Goal: Task Accomplishment & Management: Use online tool/utility

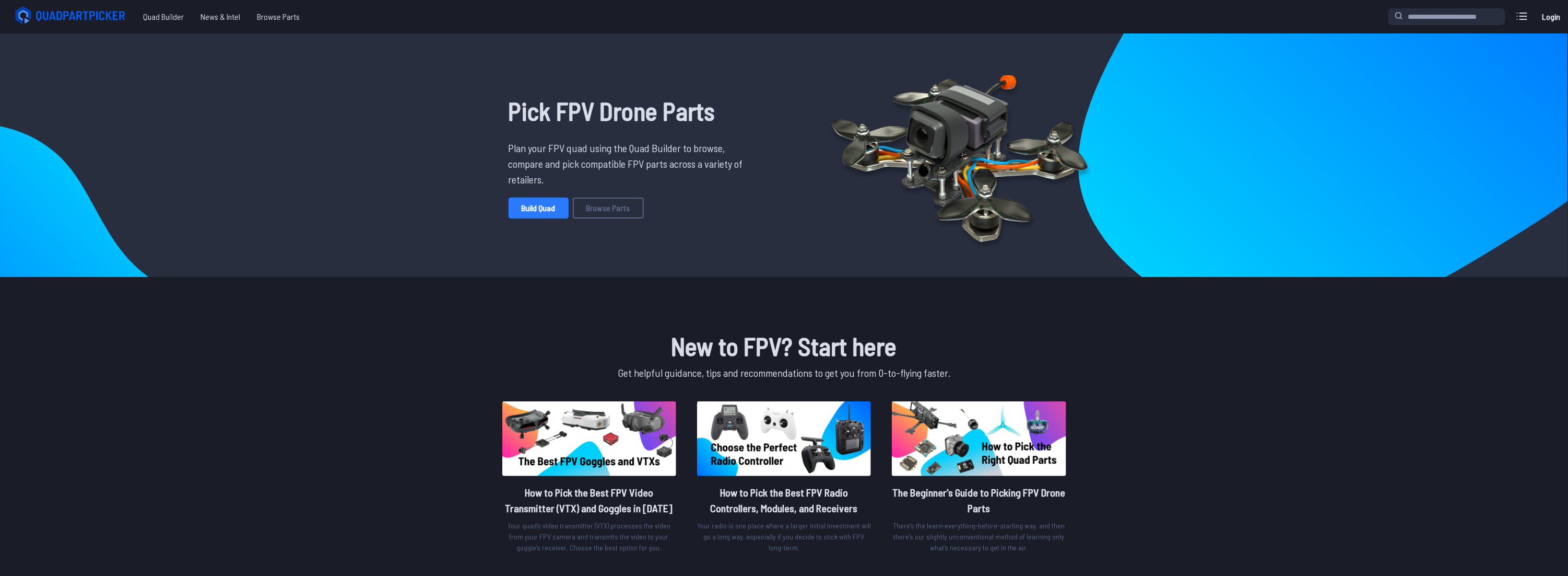
click at [549, 206] on link "Build Quad" at bounding box center [539, 208] width 60 height 21
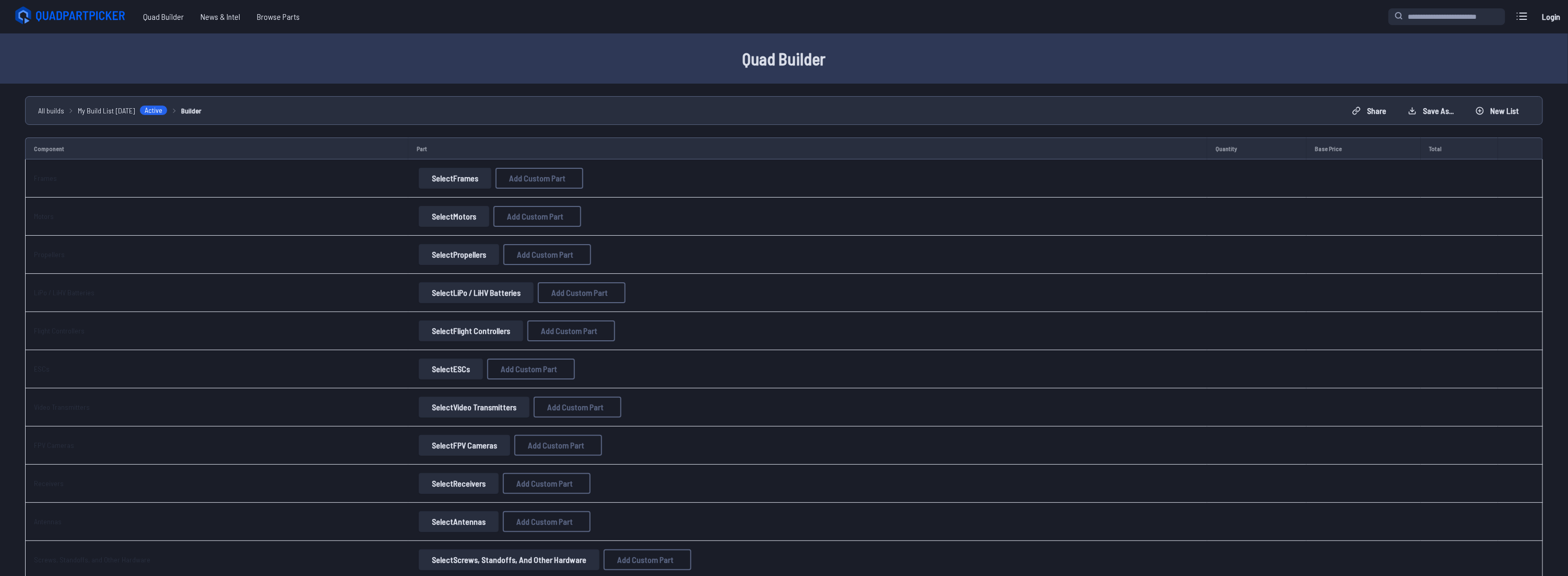
click at [456, 177] on button "Select Frames" at bounding box center [455, 178] width 73 height 21
